Goal: Information Seeking & Learning: Learn about a topic

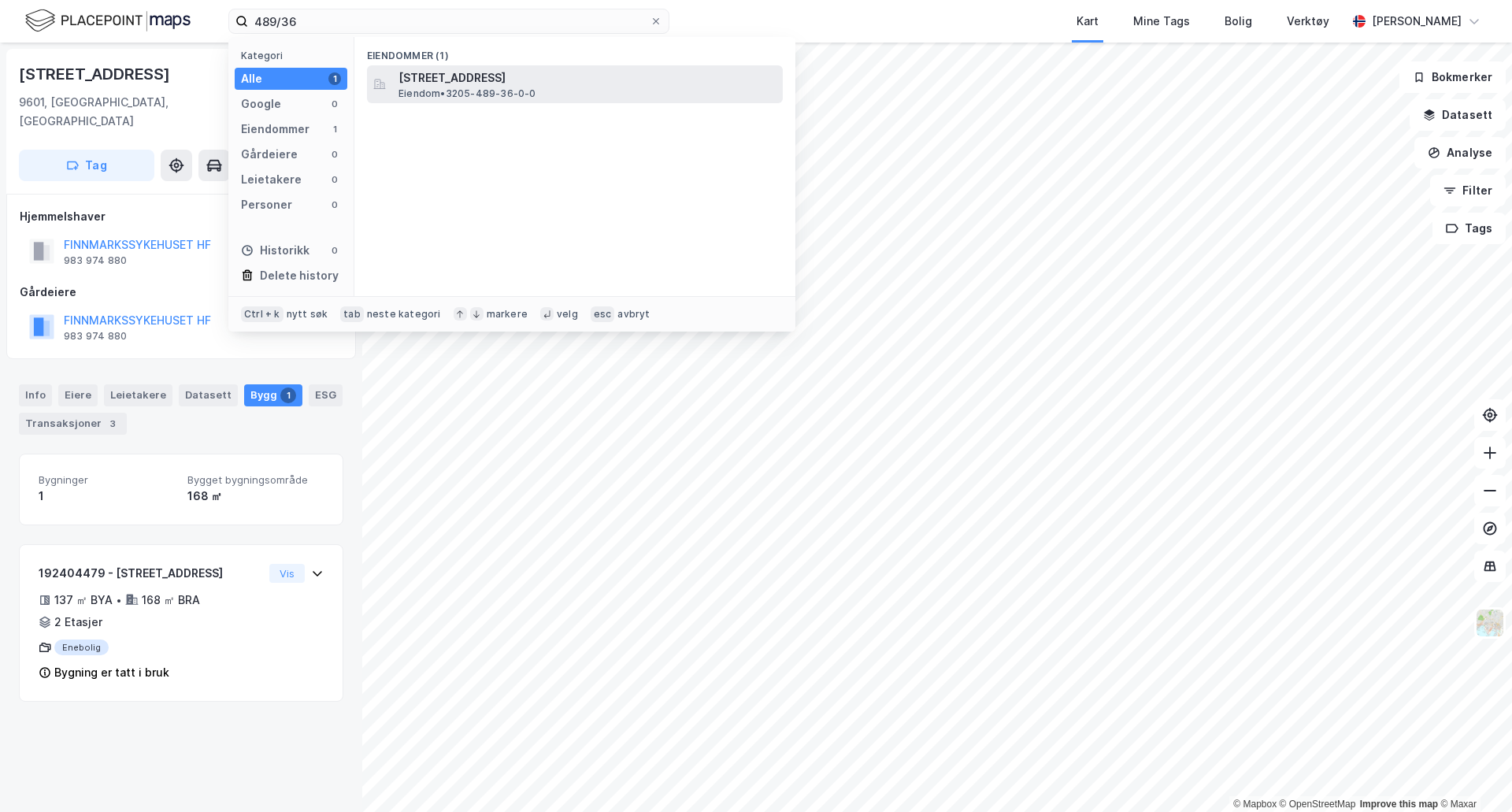
click at [567, 96] on div "[STREET_ADDRESS] Eiendom • 3205-489-36-0-0" at bounding box center [589, 84] width 381 height 31
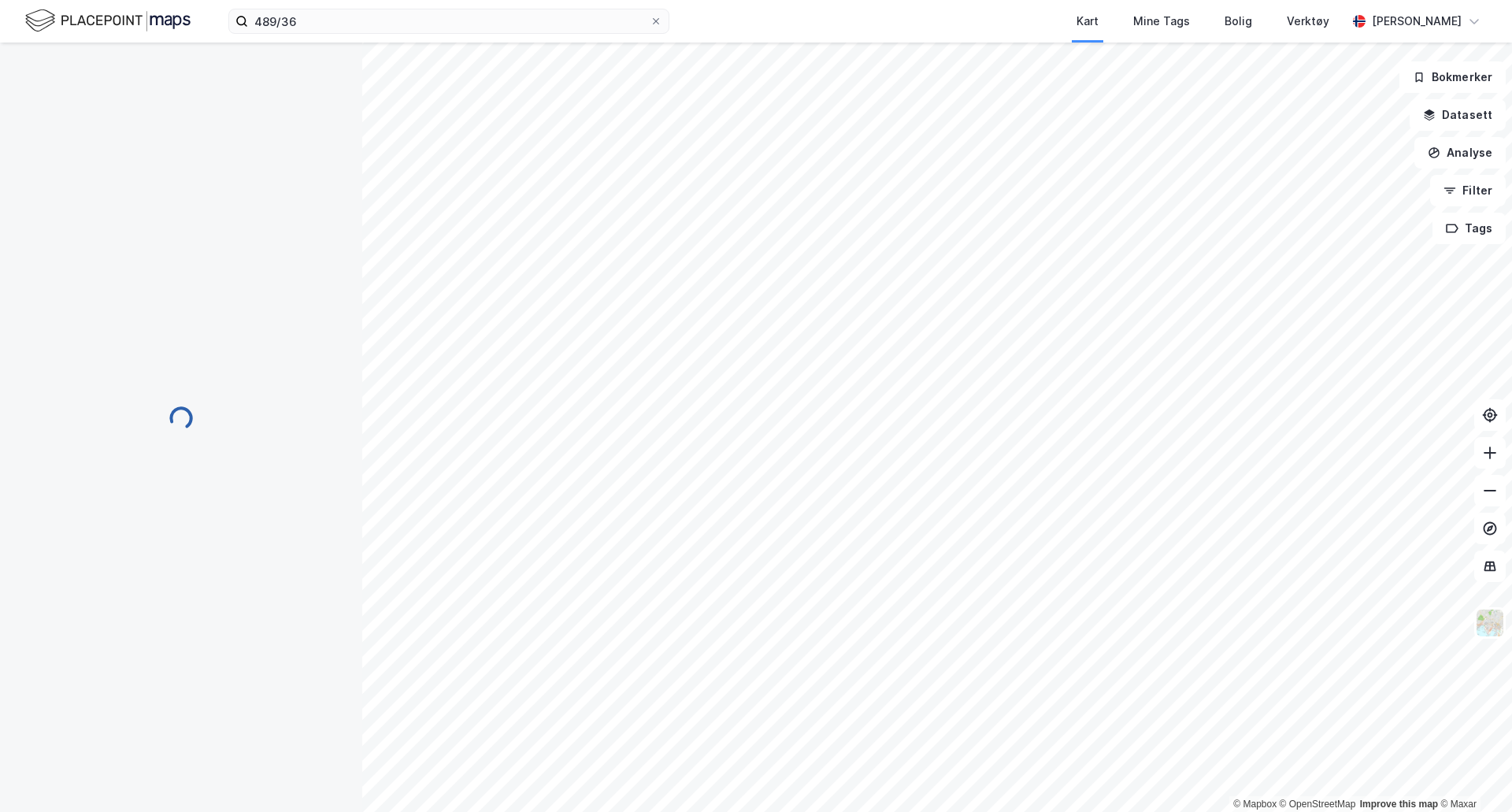
click at [362, 36] on div "489/36 Kart Mine Tags Bolig Verktøy [PERSON_NAME]" at bounding box center [756, 21] width 1512 height 42
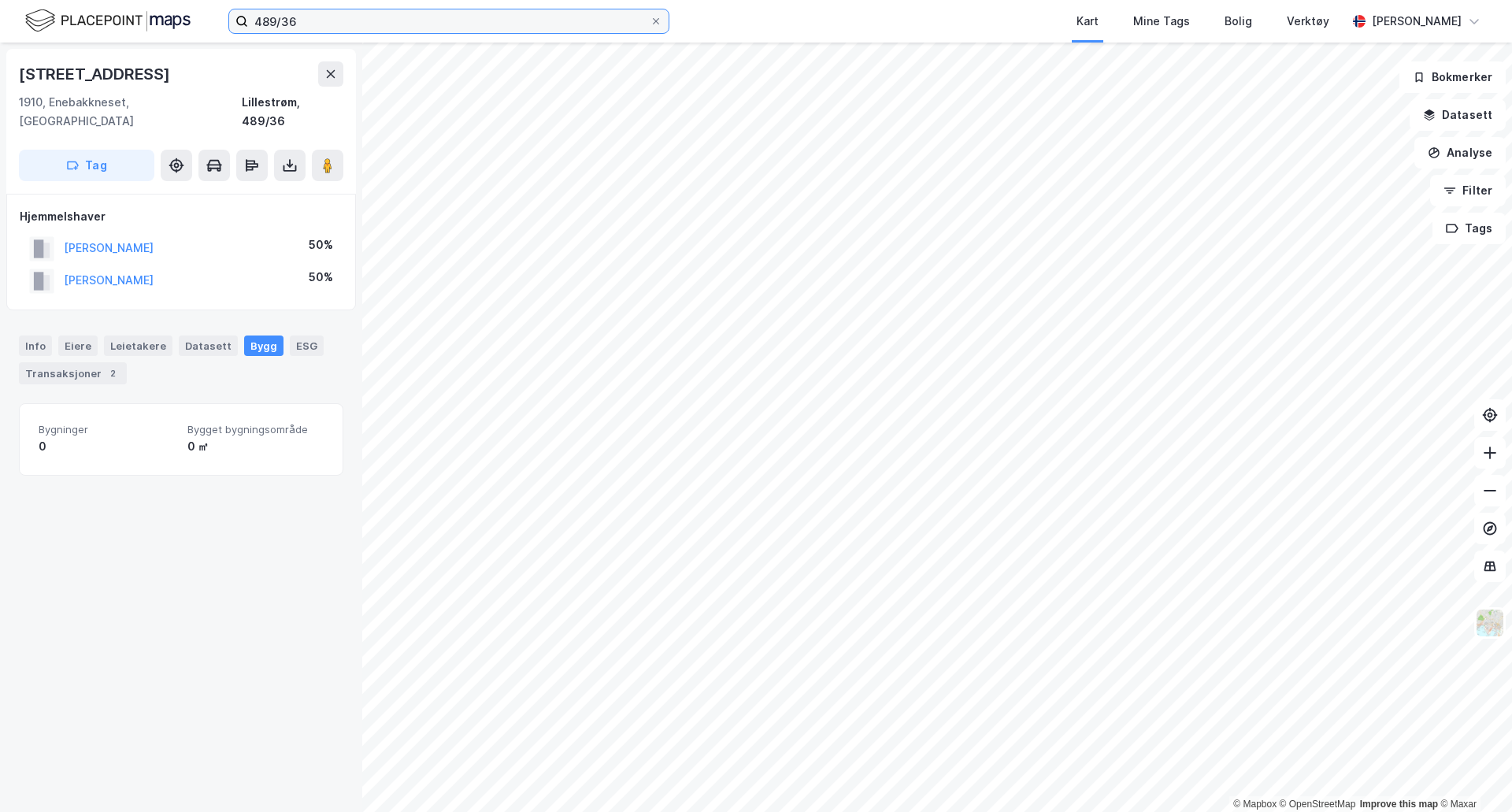
click at [362, 18] on input "489/36" at bounding box center [448, 21] width 402 height 24
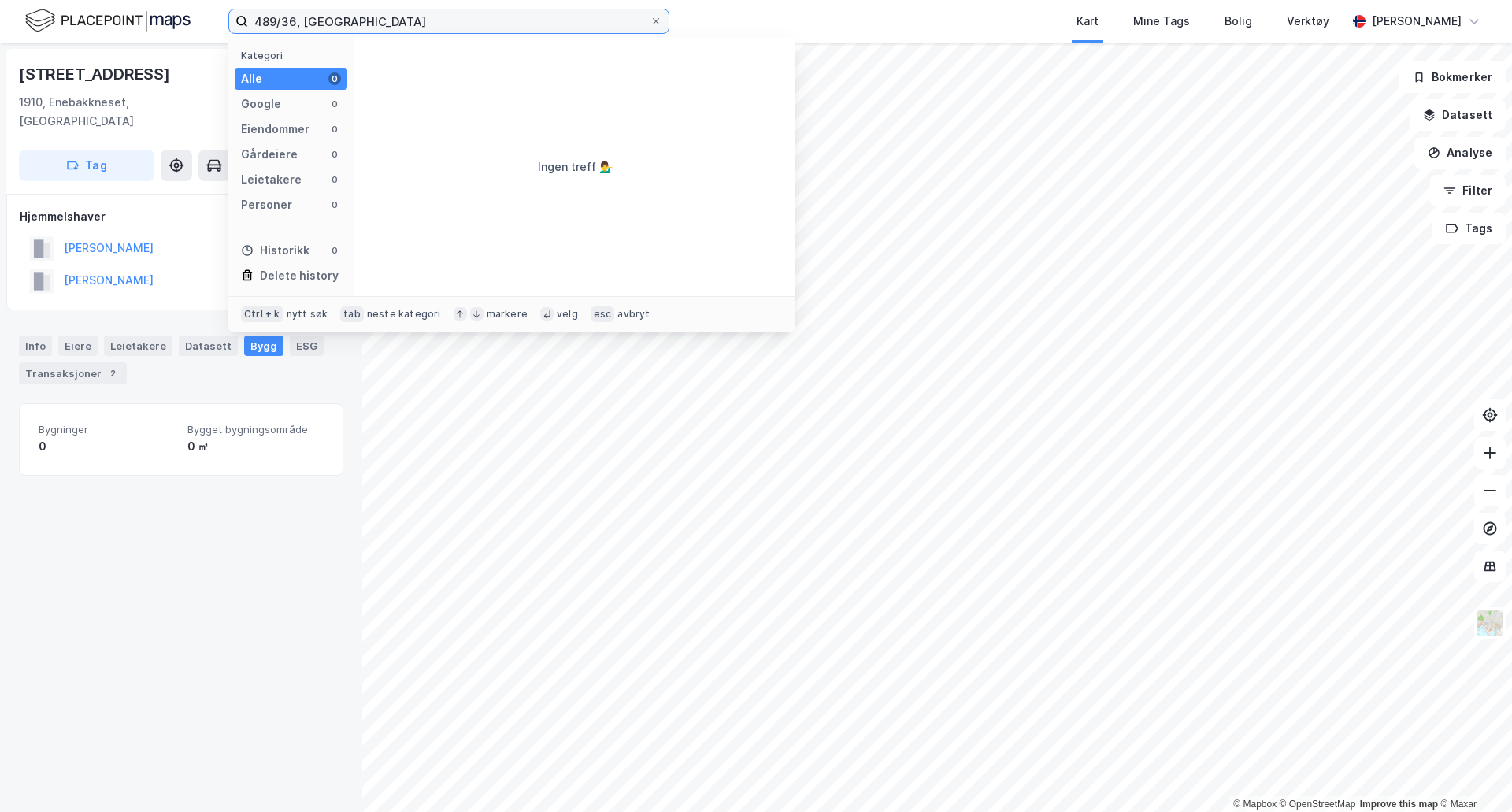
click at [262, 21] on input "489/36, [GEOGRAPHIC_DATA]" at bounding box center [448, 21] width 402 height 24
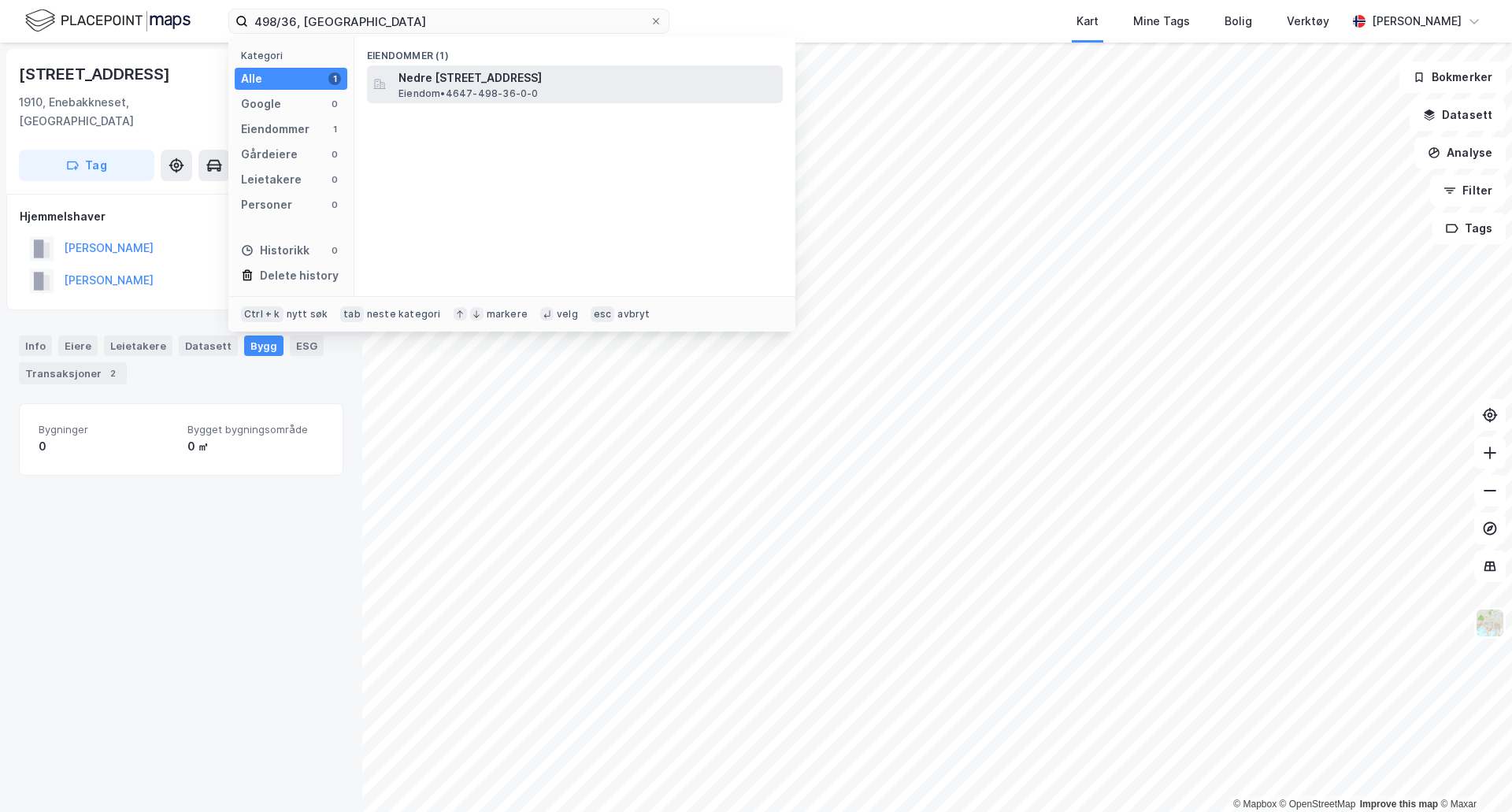
click at [523, 78] on span "Nedre [STREET_ADDRESS]" at bounding box center [587, 78] width 378 height 18
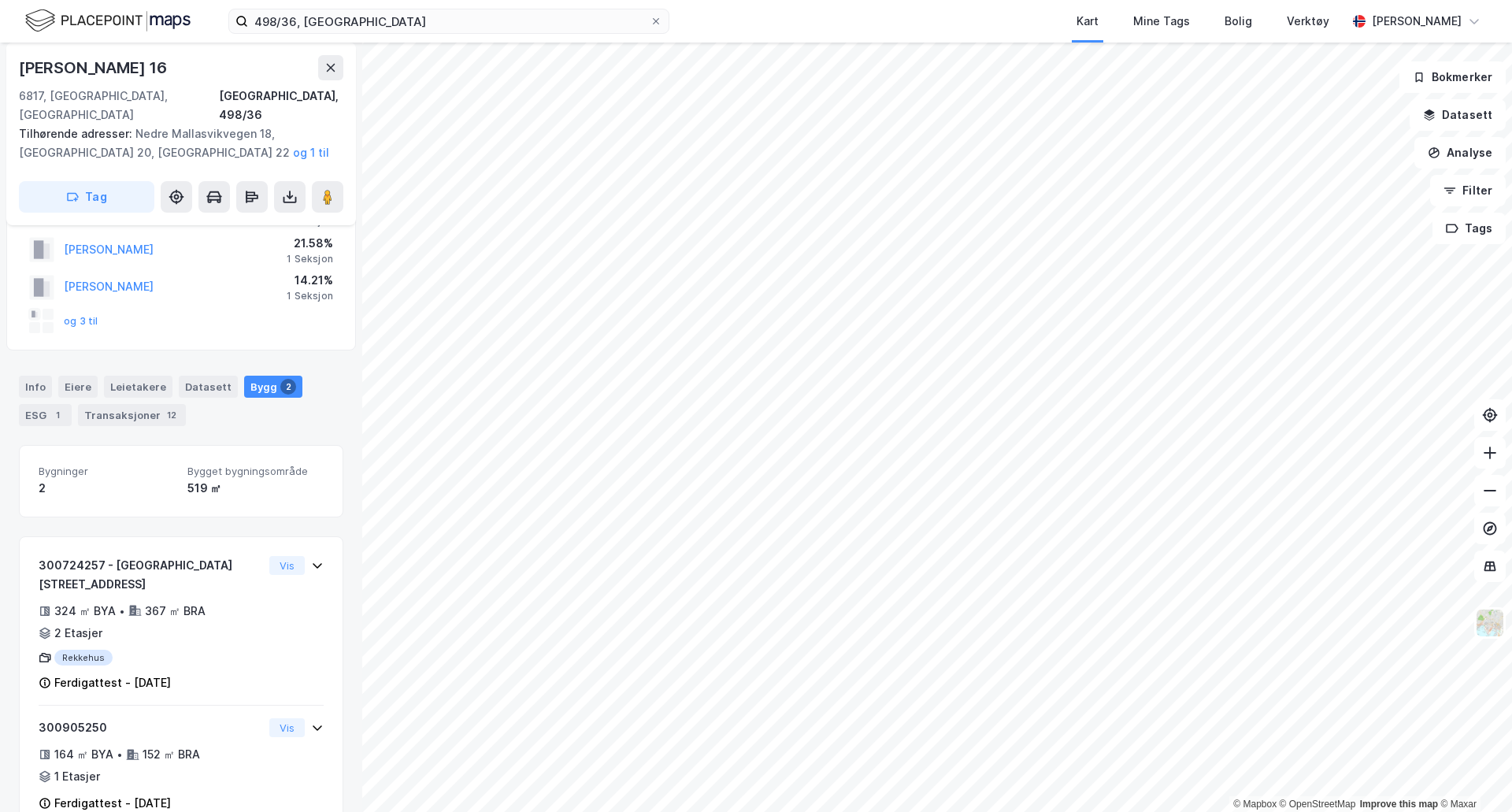
scroll to position [79, 0]
click at [358, 23] on input "498/36, [GEOGRAPHIC_DATA]" at bounding box center [448, 21] width 402 height 24
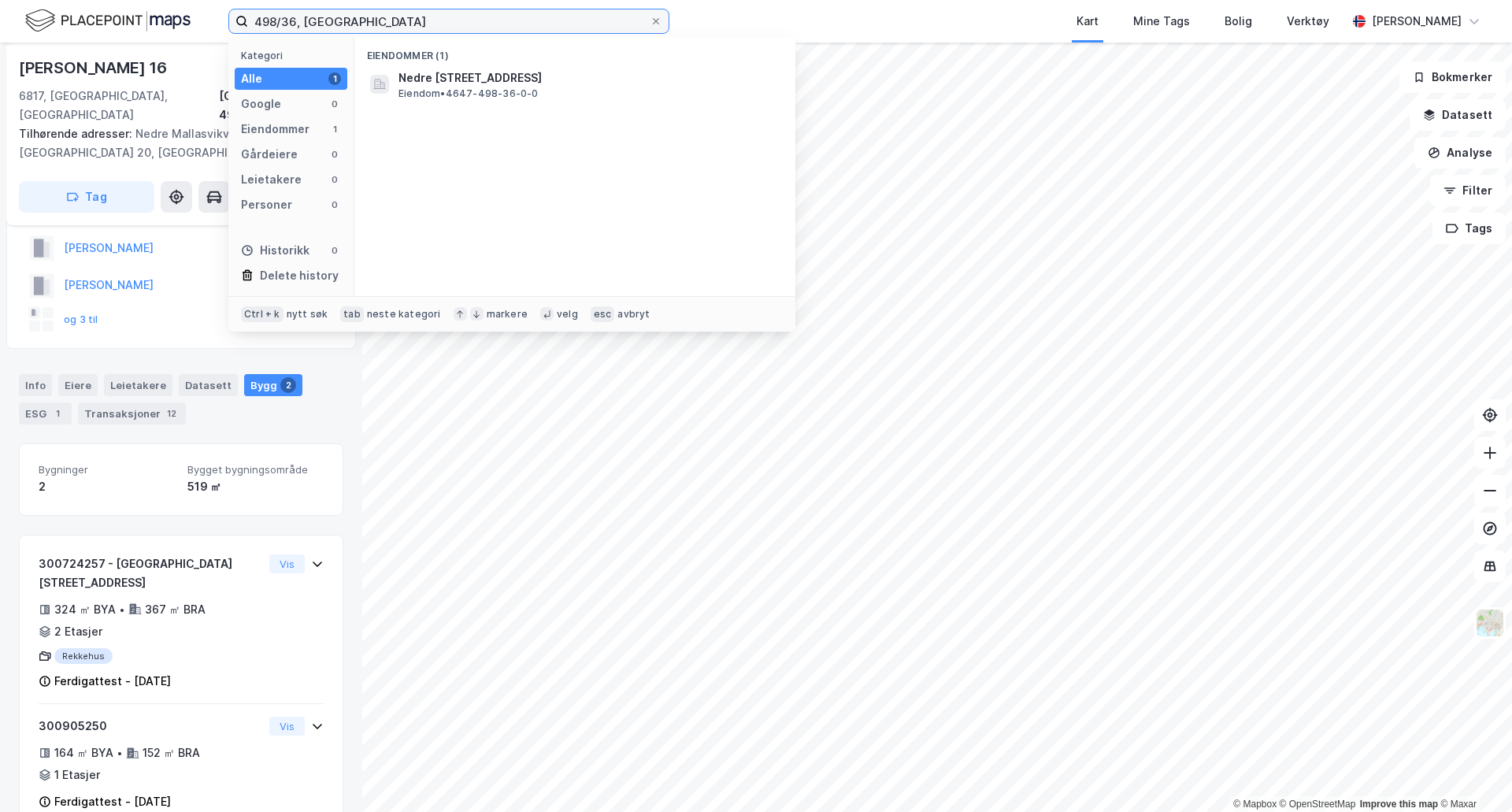
click at [358, 23] on input "498/36, [GEOGRAPHIC_DATA]" at bounding box center [448, 21] width 402 height 24
type input "florvåg"
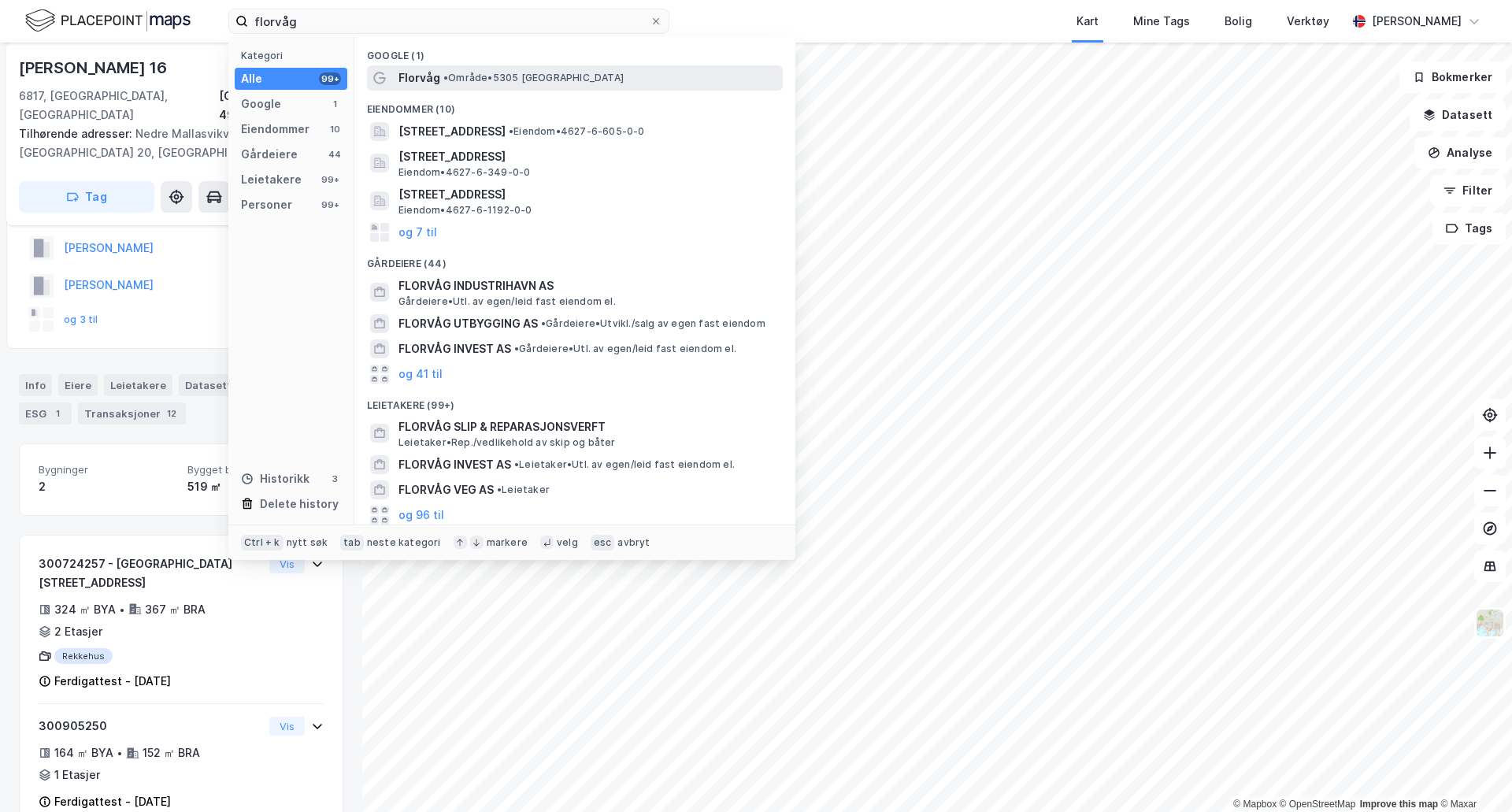
click at [408, 79] on span "Florvåg" at bounding box center [419, 78] width 42 height 18
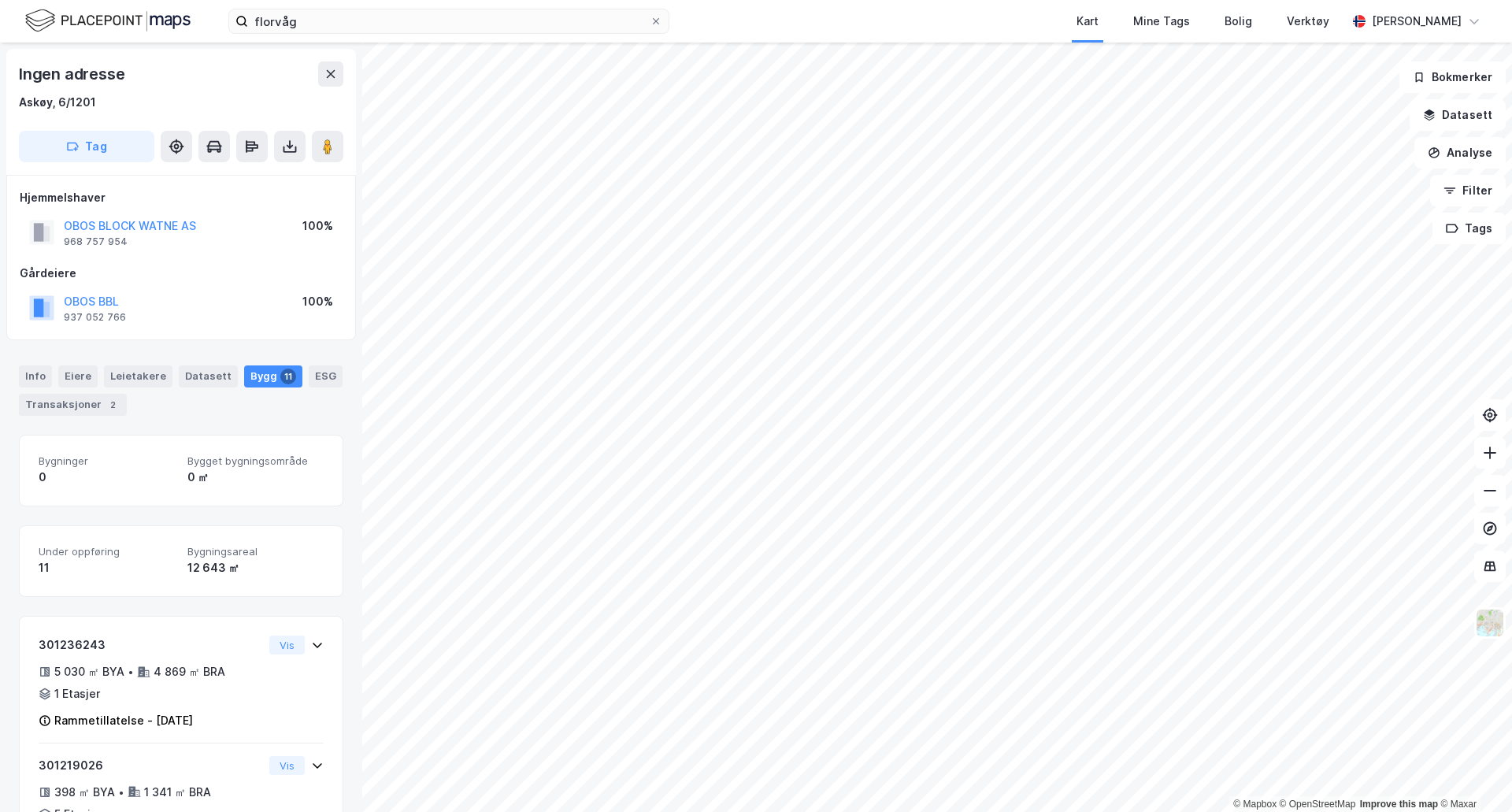
scroll to position [1, 0]
